Goal: Transaction & Acquisition: Purchase product/service

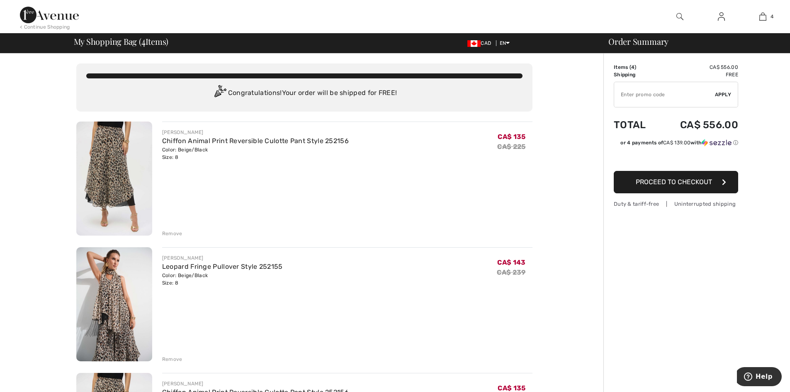
click at [169, 234] on div "Remove" at bounding box center [172, 233] width 20 height 7
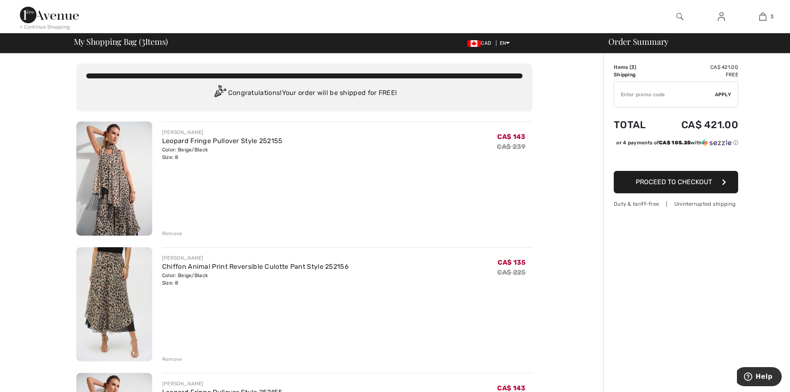
click at [174, 233] on div "Remove" at bounding box center [172, 233] width 20 height 7
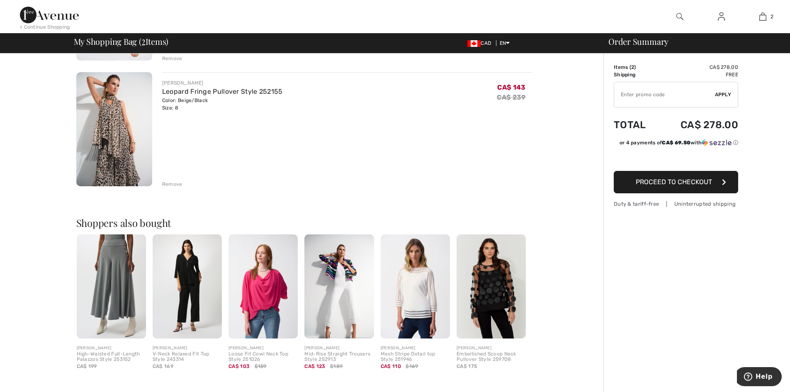
scroll to position [207, 0]
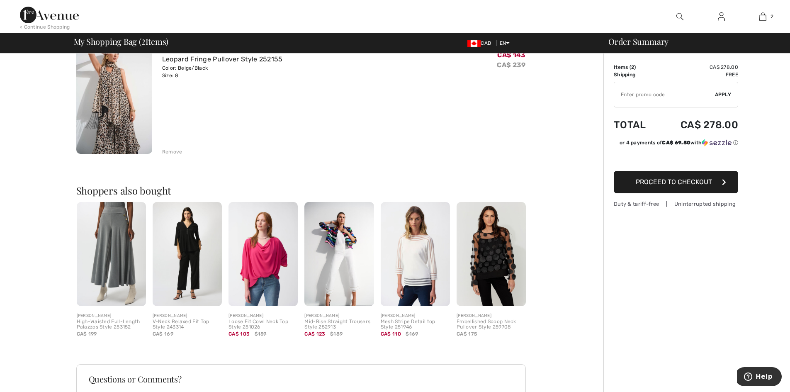
click at [111, 270] on img at bounding box center [111, 254] width 69 height 104
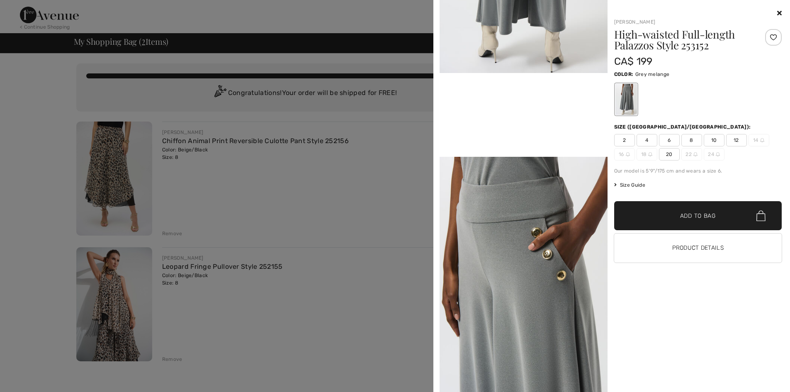
scroll to position [539, 0]
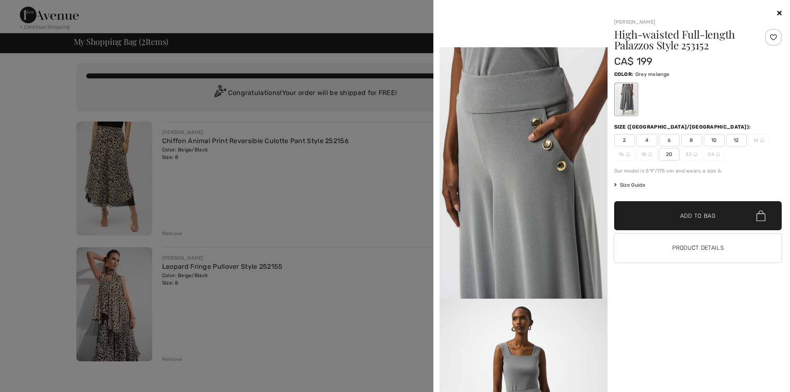
click at [780, 12] on icon at bounding box center [779, 13] width 5 height 7
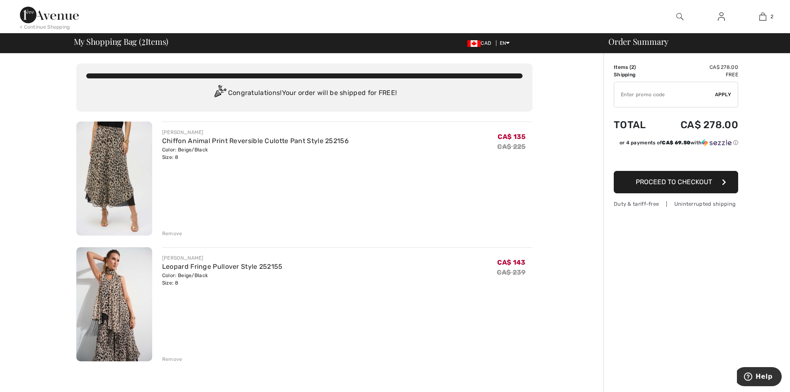
click at [668, 98] on input "TEXT" at bounding box center [664, 94] width 101 height 25
click at [659, 100] on input "TEXT" at bounding box center [664, 94] width 101 height 25
click at [646, 89] on input "TEXT" at bounding box center [664, 94] width 101 height 25
type input "NEW10"
